Goal: Task Accomplishment & Management: Manage account settings

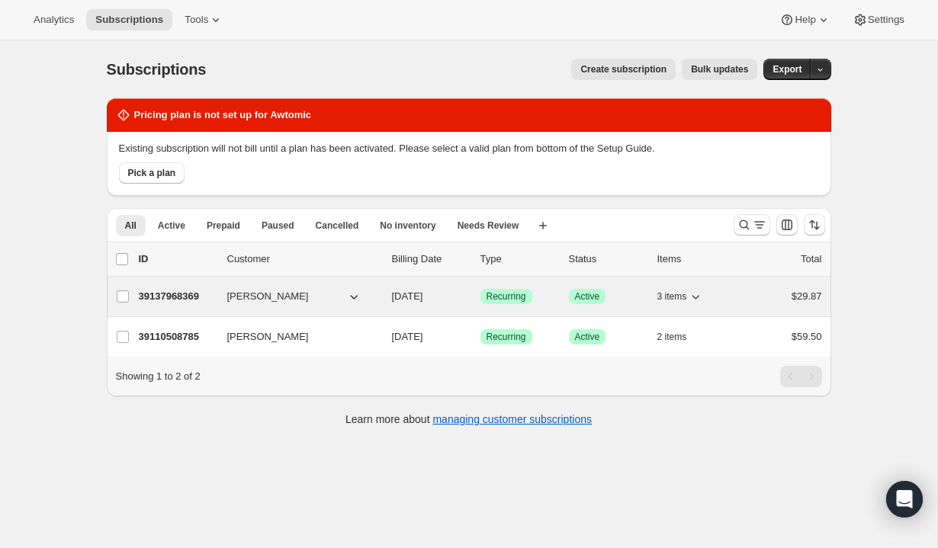
click at [183, 304] on div "39137968369 Oleksii Kochniev 10/01/2025 Success Recurring Success Active 3 item…" at bounding box center [480, 296] width 683 height 21
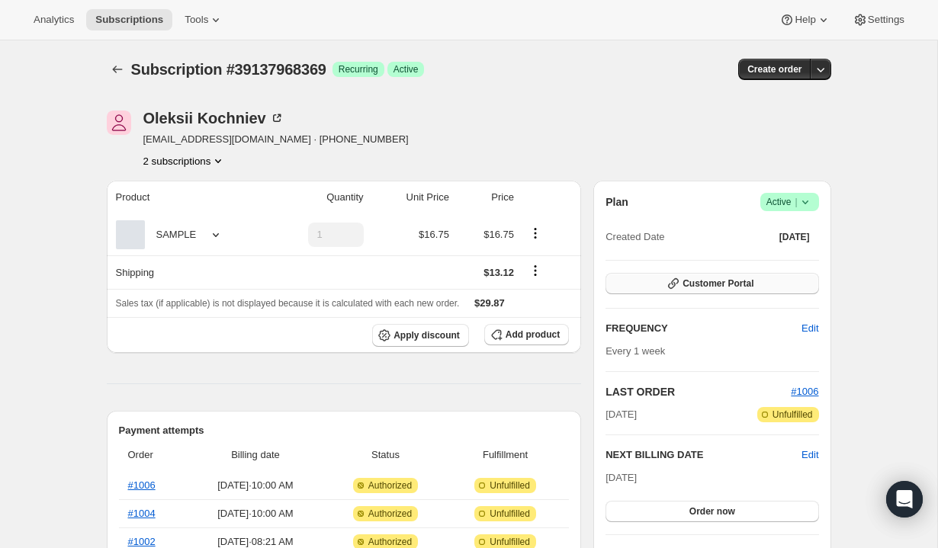
click at [716, 283] on span "Customer Portal" at bounding box center [718, 284] width 71 height 12
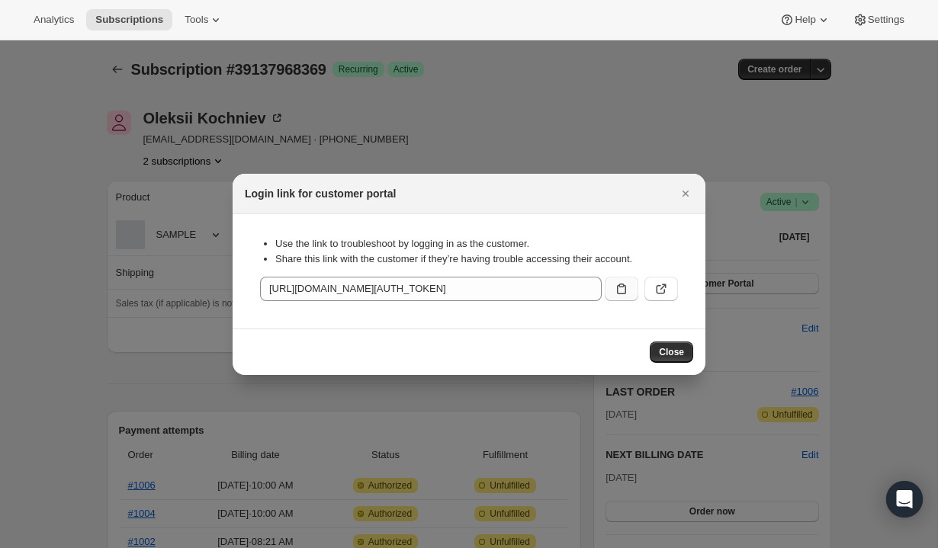
click at [625, 291] on icon ":r30:" at bounding box center [621, 289] width 9 height 11
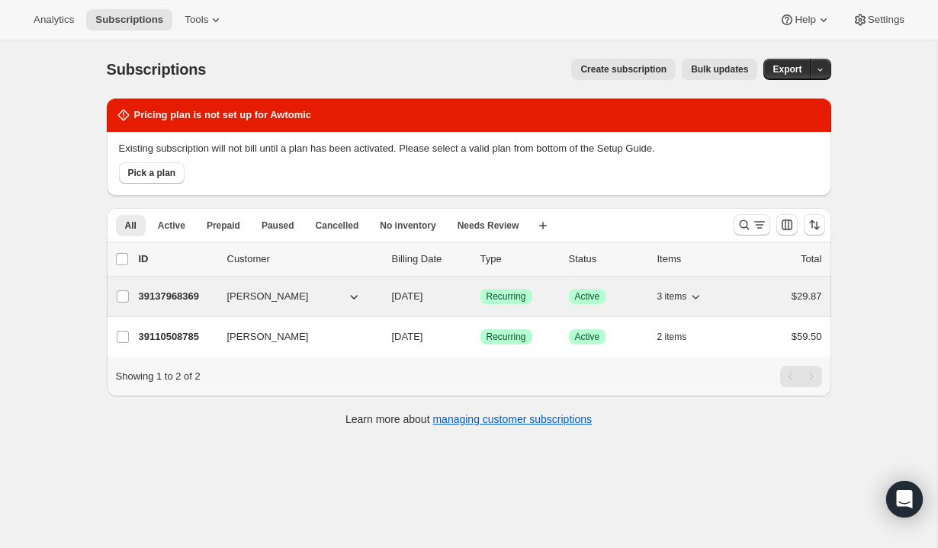
click at [165, 298] on p "39137968369" at bounding box center [177, 296] width 76 height 15
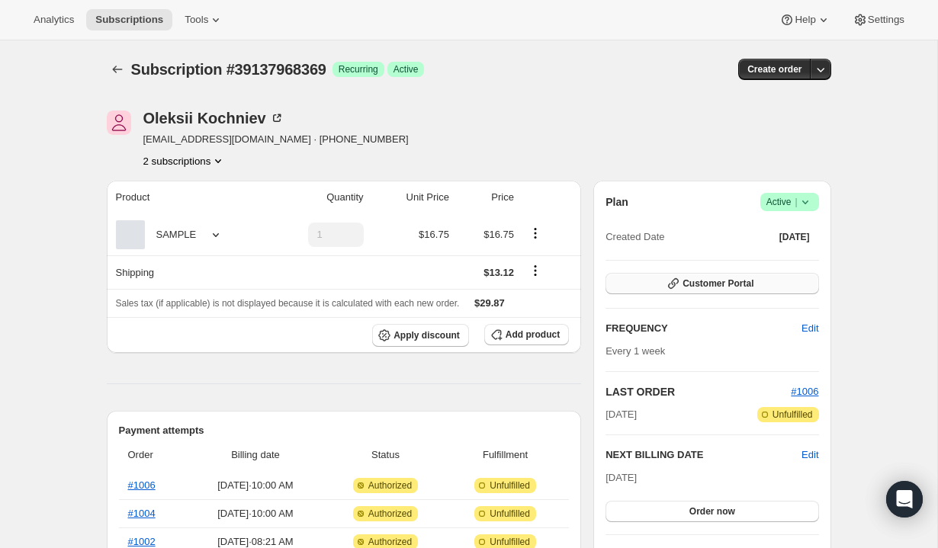
click at [747, 278] on span "Customer Portal" at bounding box center [718, 284] width 71 height 12
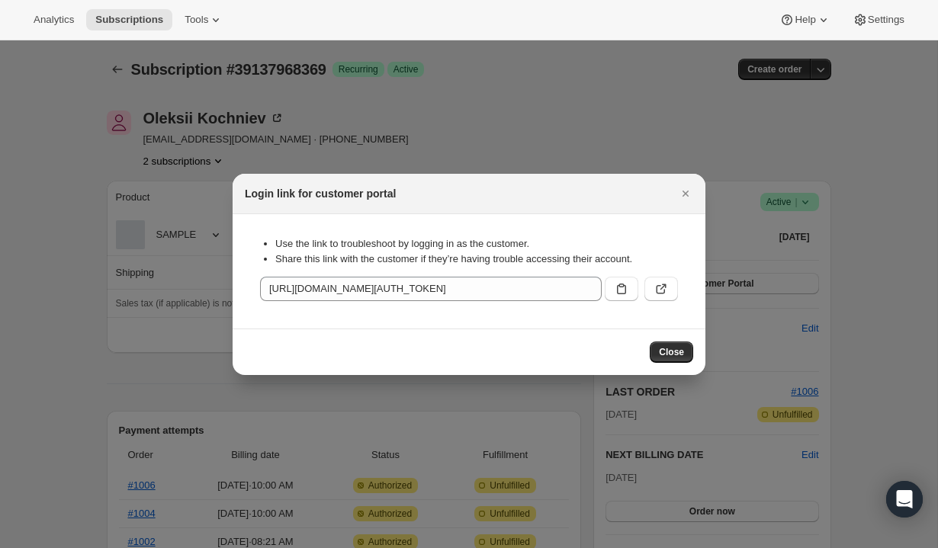
drag, startPoint x: 628, startPoint y: 288, endPoint x: 504, endPoint y: 120, distance: 209.4
click at [627, 287] on icon ":r30:" at bounding box center [621, 288] width 15 height 15
